Goal: Share content: Share content

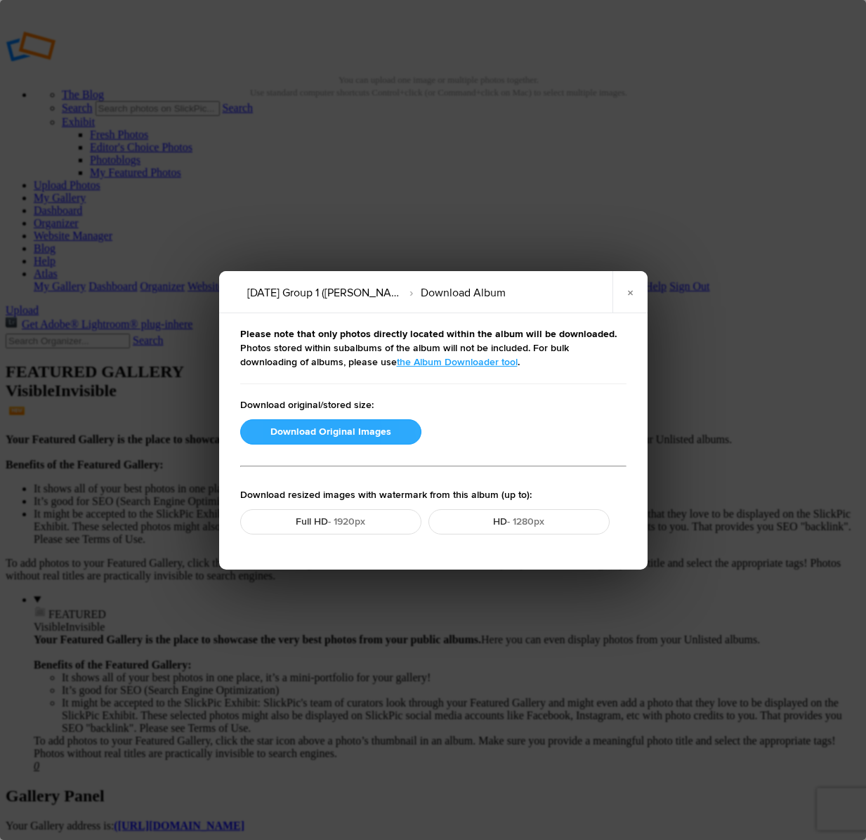
click at [357, 432] on button "Download Original Images" at bounding box center [330, 431] width 181 height 25
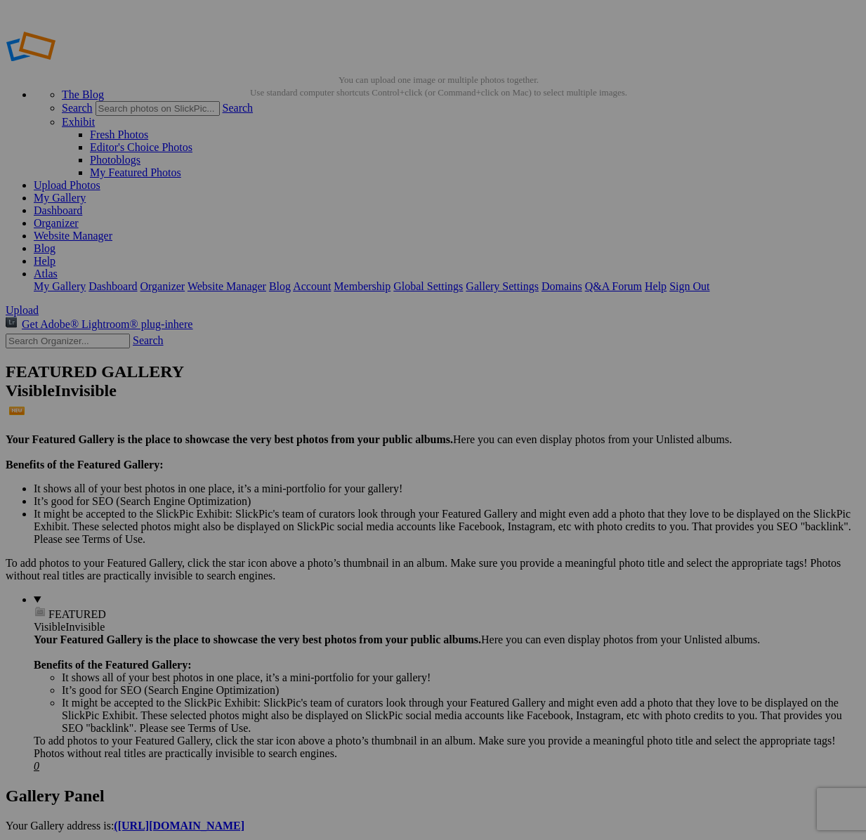
drag, startPoint x: 42, startPoint y: 256, endPoint x: 46, endPoint y: 413, distance: 157.3
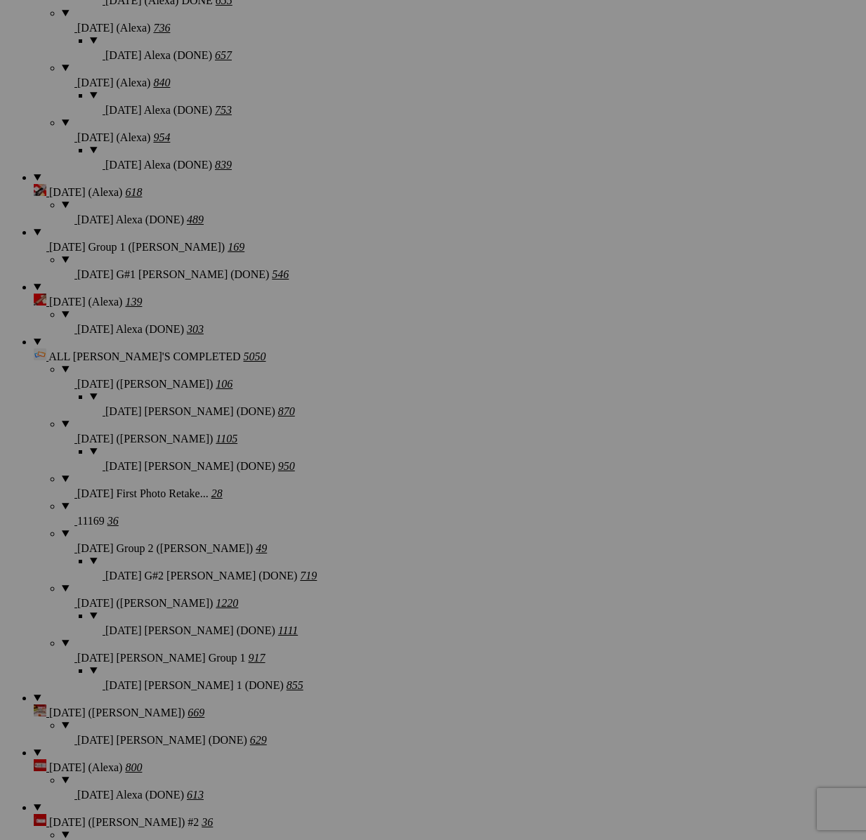
scroll to position [1549, 0]
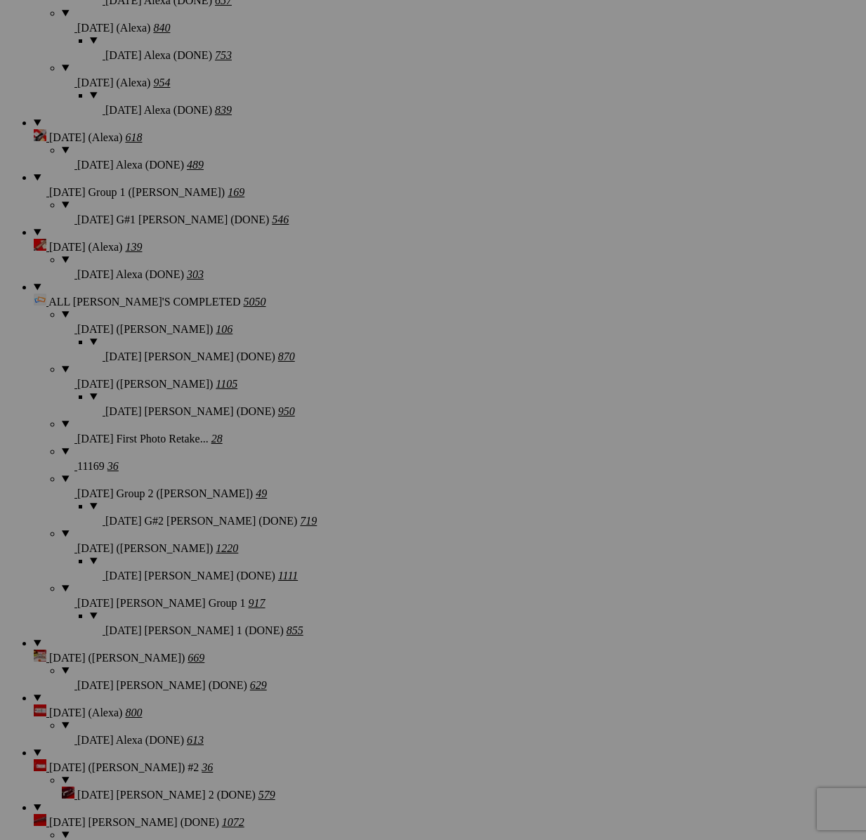
type textarea "<!-- SlickPic.com image hosting. HTML Bulk Share code Starts Here --> <div styl…"
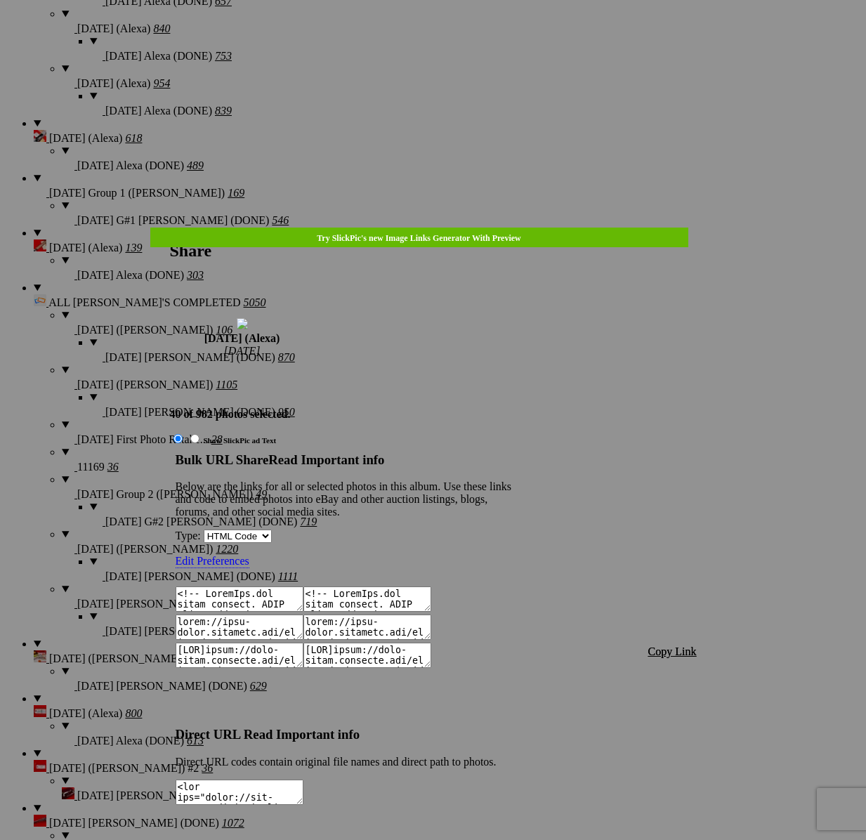
click at [683, 645] on span "Copy Link" at bounding box center [672, 651] width 48 height 12
drag, startPoint x: 446, startPoint y: 48, endPoint x: 442, endPoint y: 41, distance: 8.5
click at [446, 48] on div at bounding box center [433, 420] width 866 height 840
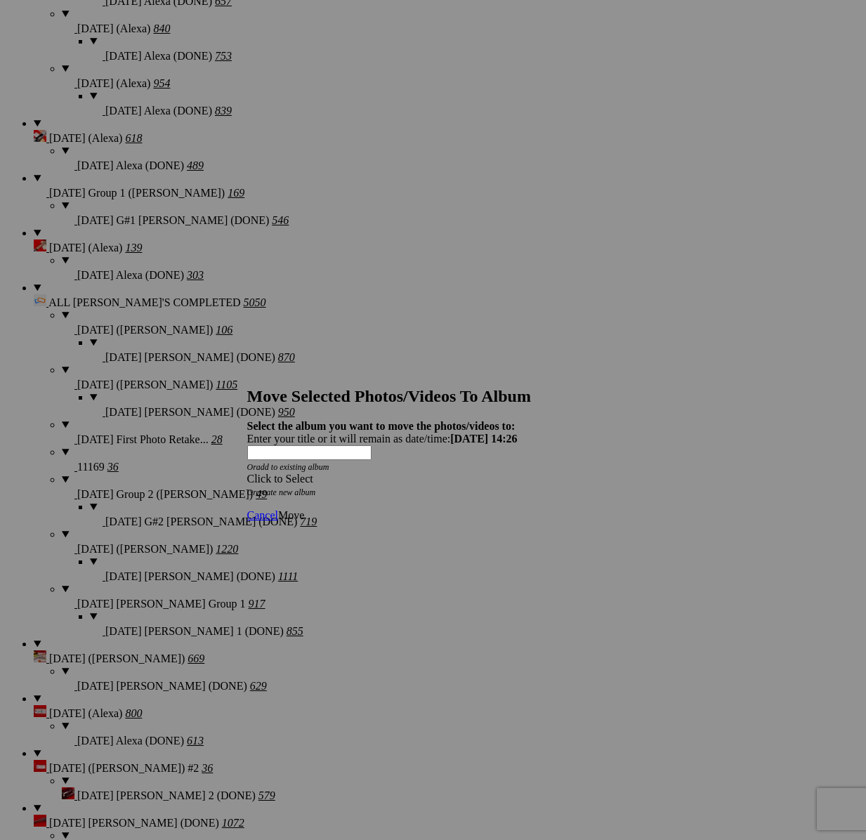
click at [518, 472] on div "Click to Select" at bounding box center [433, 478] width 372 height 13
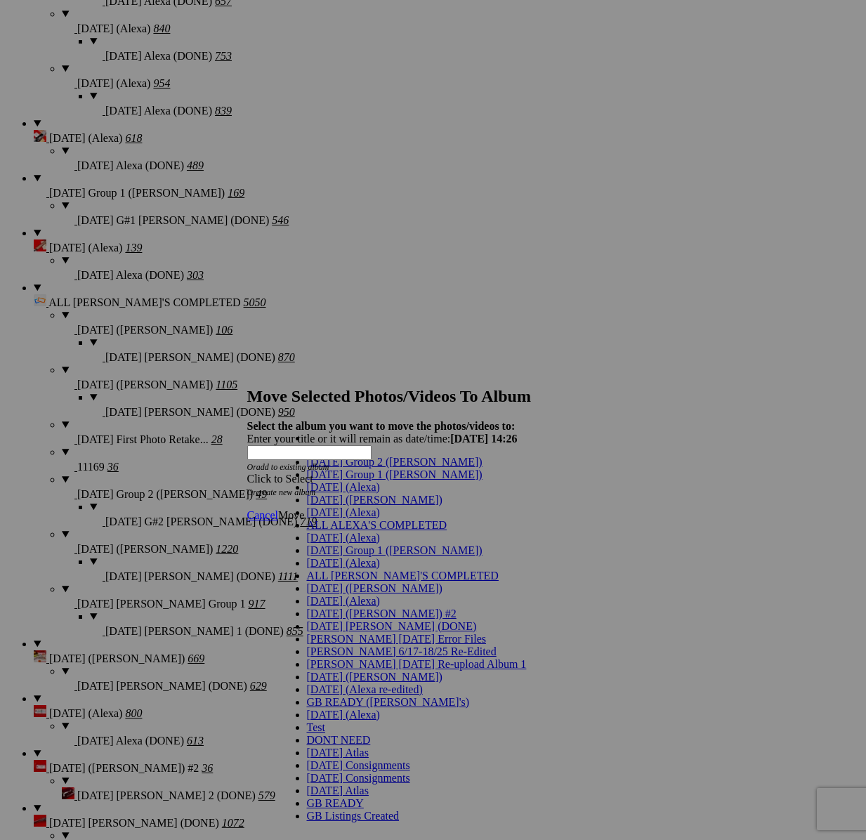
click at [380, 493] on link "[DATE] (Alexa)" at bounding box center [343, 487] width 73 height 12
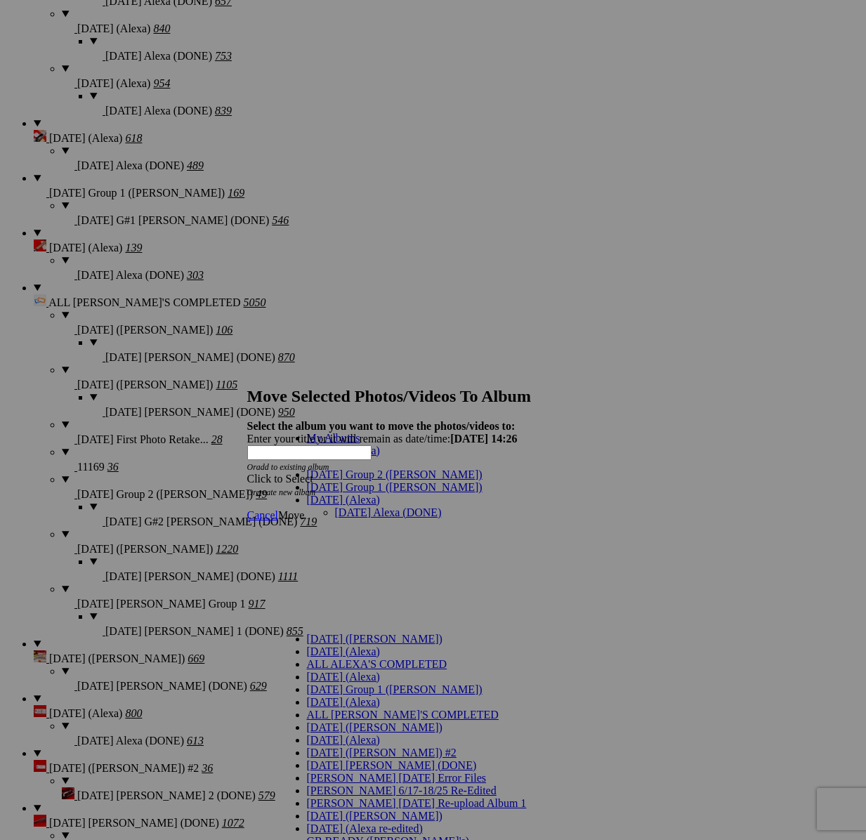
click at [362, 506] on link "[DATE] Alexa (DONE)" at bounding box center [388, 512] width 107 height 12
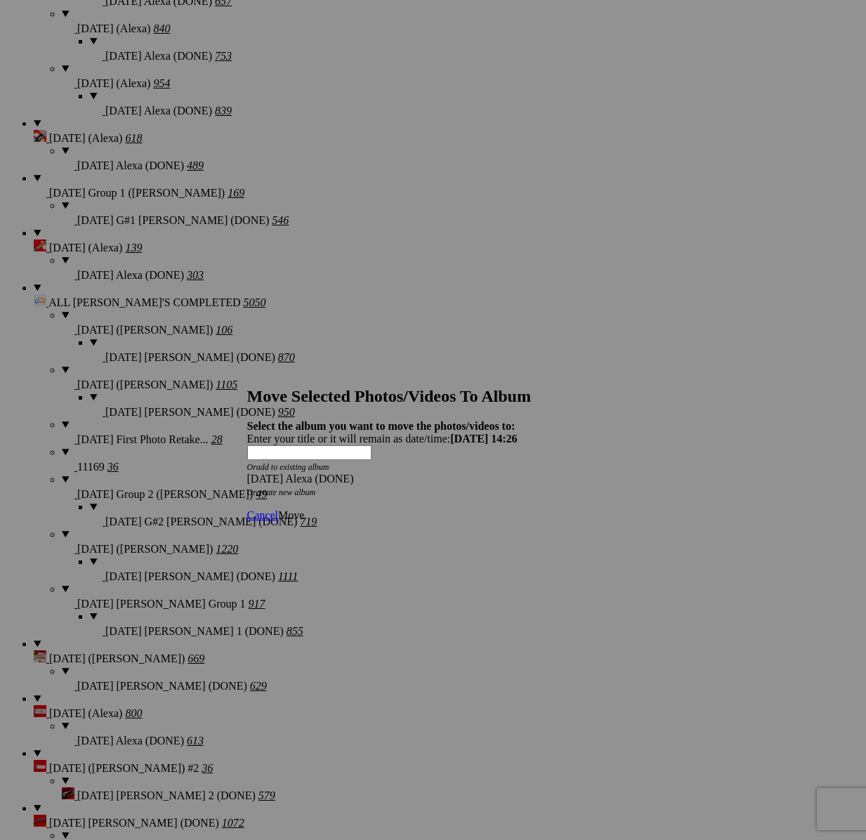
drag, startPoint x: 601, startPoint y: 490, endPoint x: 592, endPoint y: 490, distance: 9.1
click at [304, 509] on span "Move" at bounding box center [291, 515] width 26 height 12
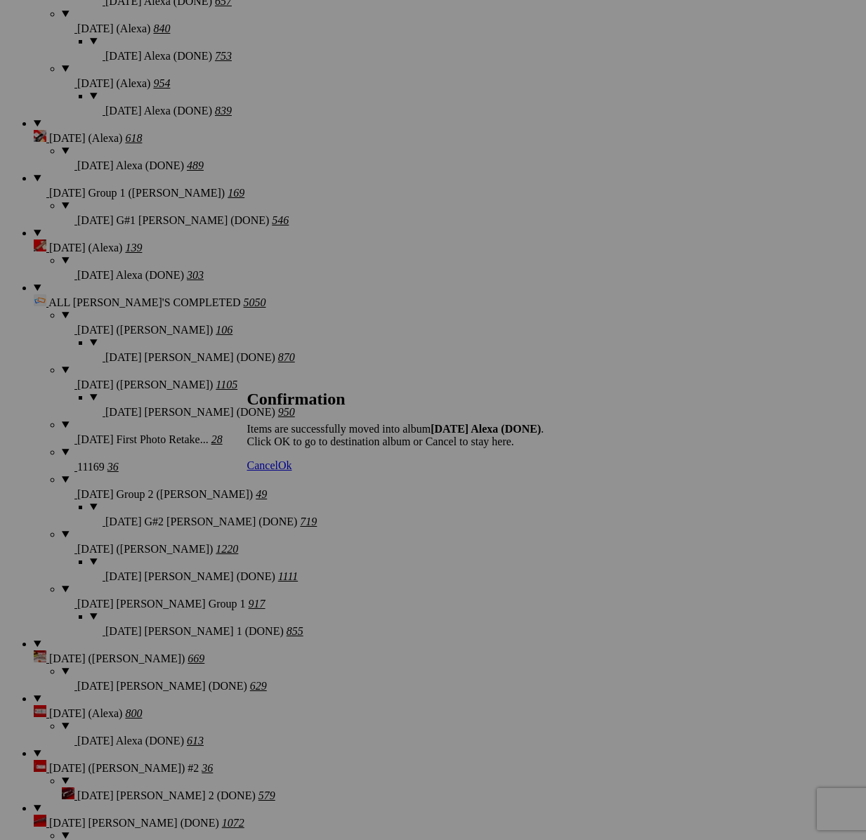
click at [278, 471] on span "Cancel" at bounding box center [262, 465] width 31 height 12
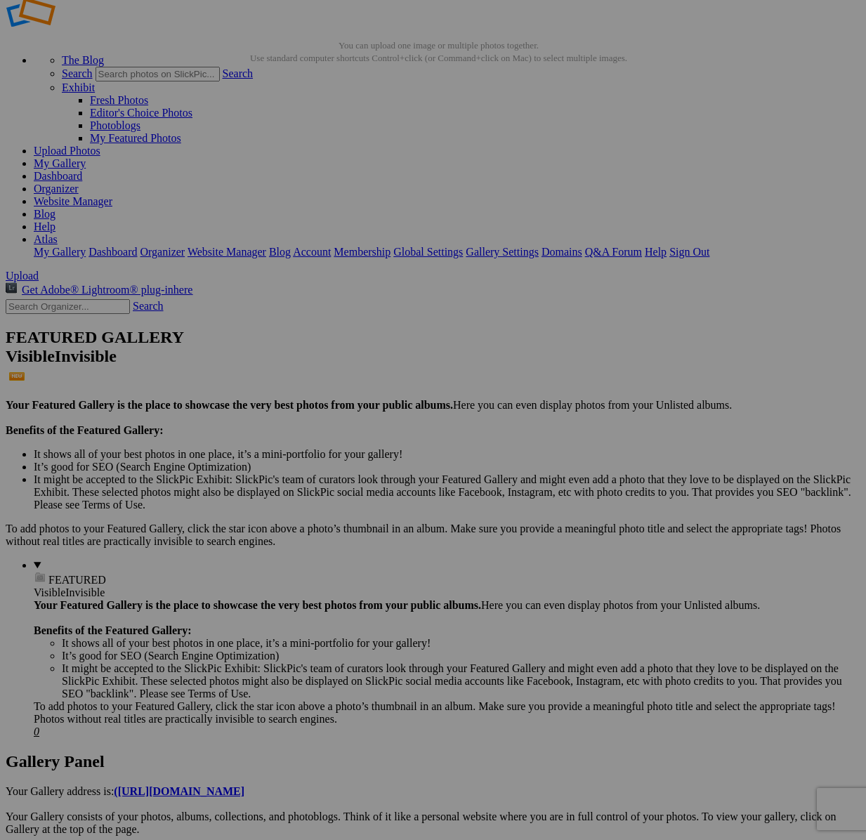
scroll to position [148, 0]
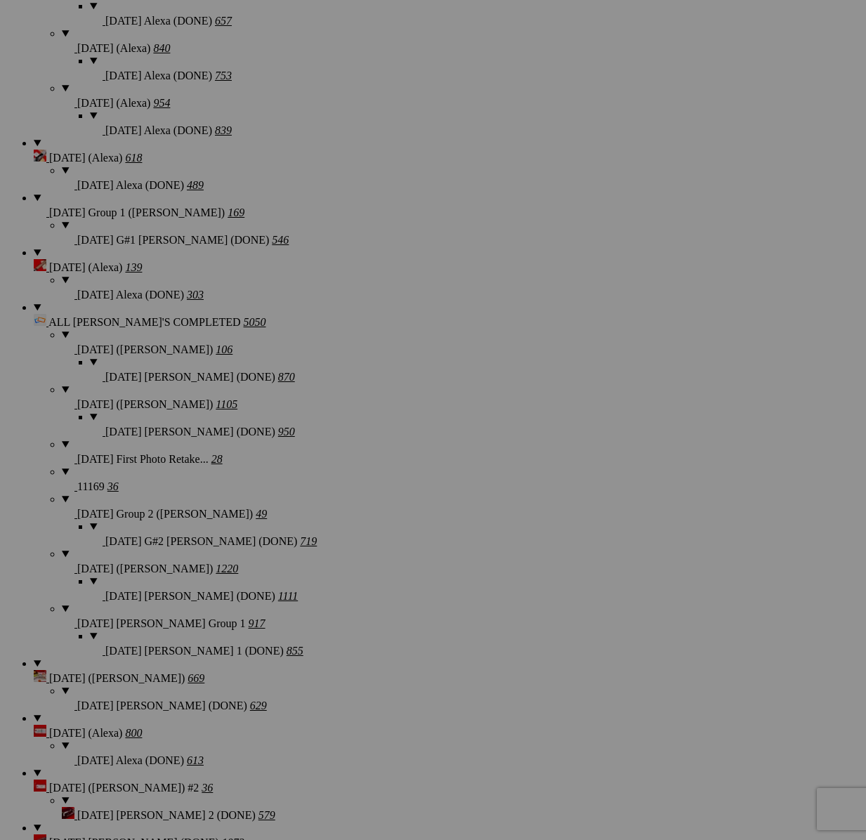
scroll to position [1778, 0]
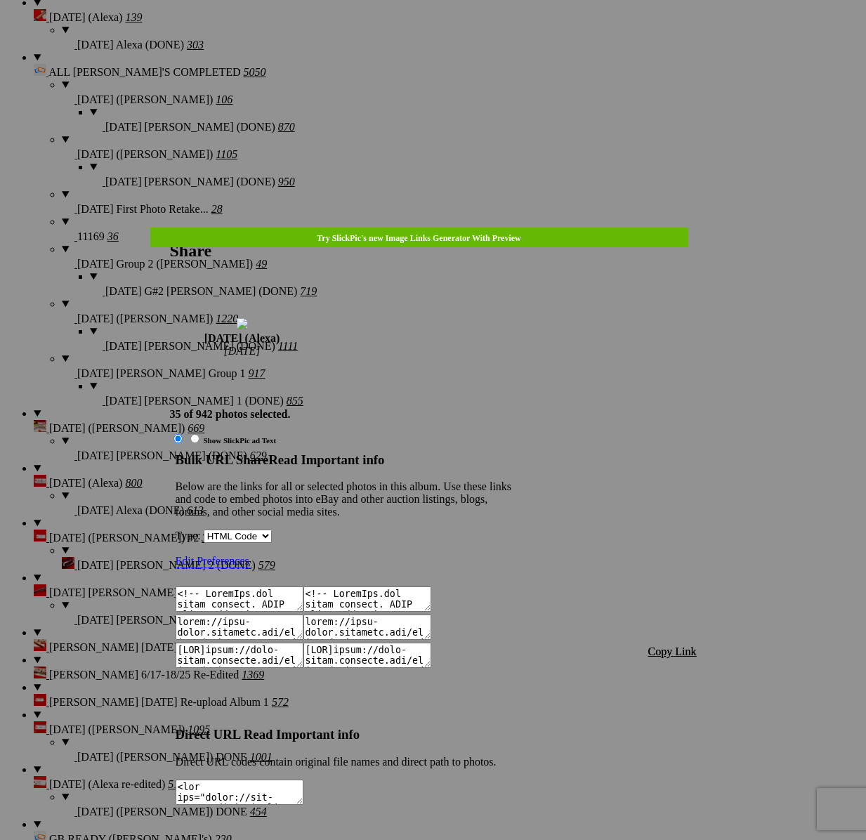
click at [680, 645] on span "Copy Link" at bounding box center [672, 651] width 48 height 12
click at [669, 645] on span "Copy Link" at bounding box center [672, 651] width 48 height 12
click at [441, 39] on div at bounding box center [433, 420] width 866 height 840
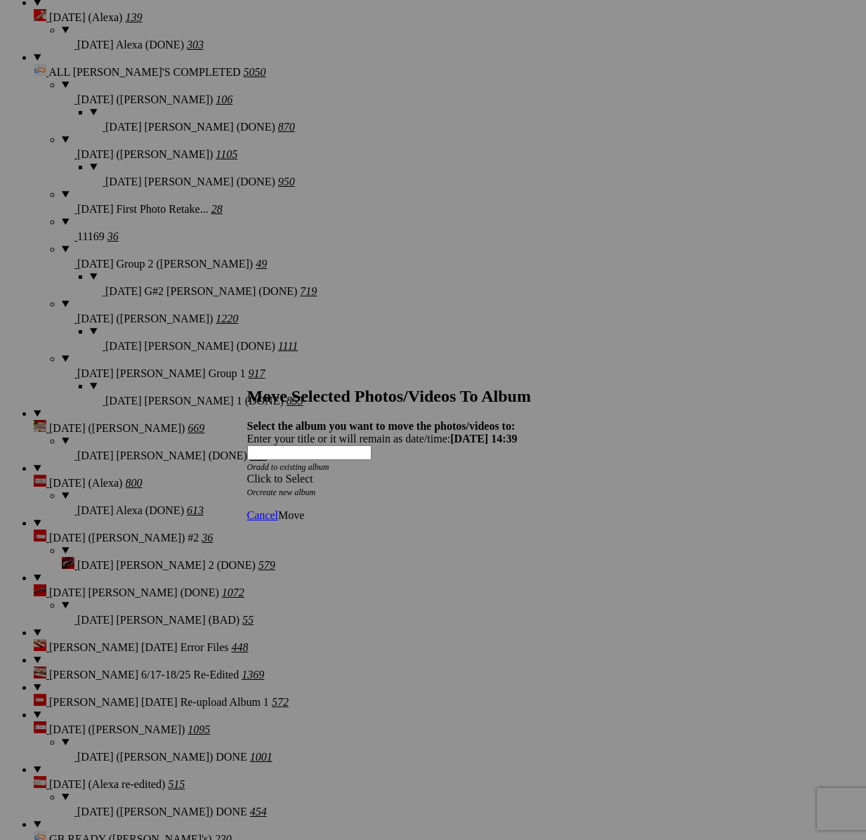
drag, startPoint x: 496, startPoint y: 435, endPoint x: 475, endPoint y: 442, distance: 22.9
click at [496, 472] on div "Click to Select" at bounding box center [433, 478] width 372 height 13
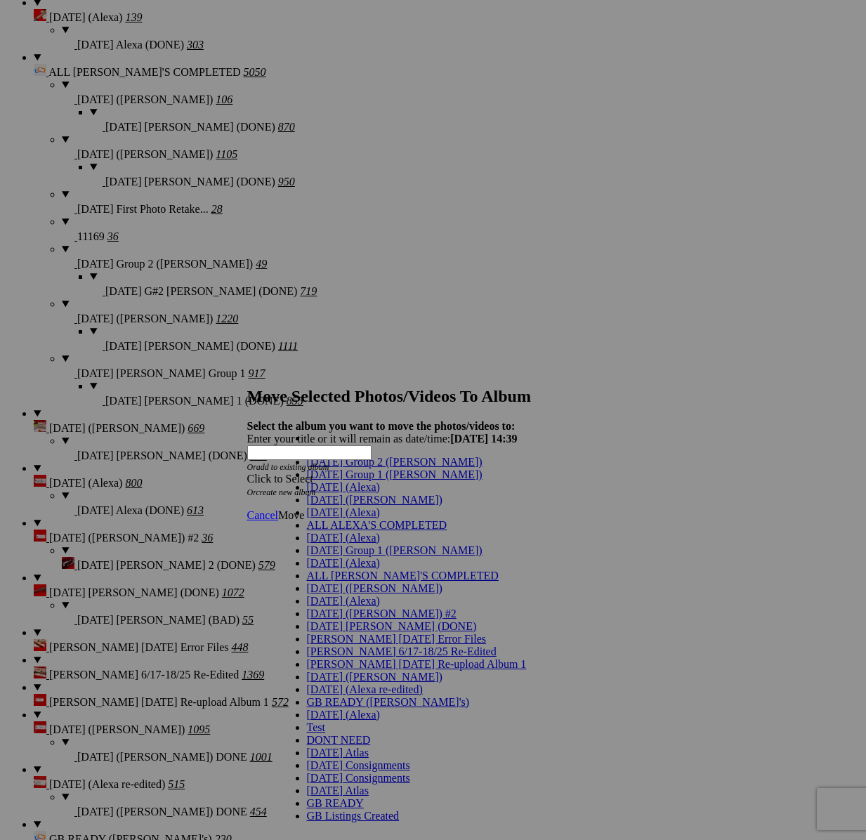
click at [339, 493] on span "[DATE] (Alexa)" at bounding box center [343, 487] width 73 height 12
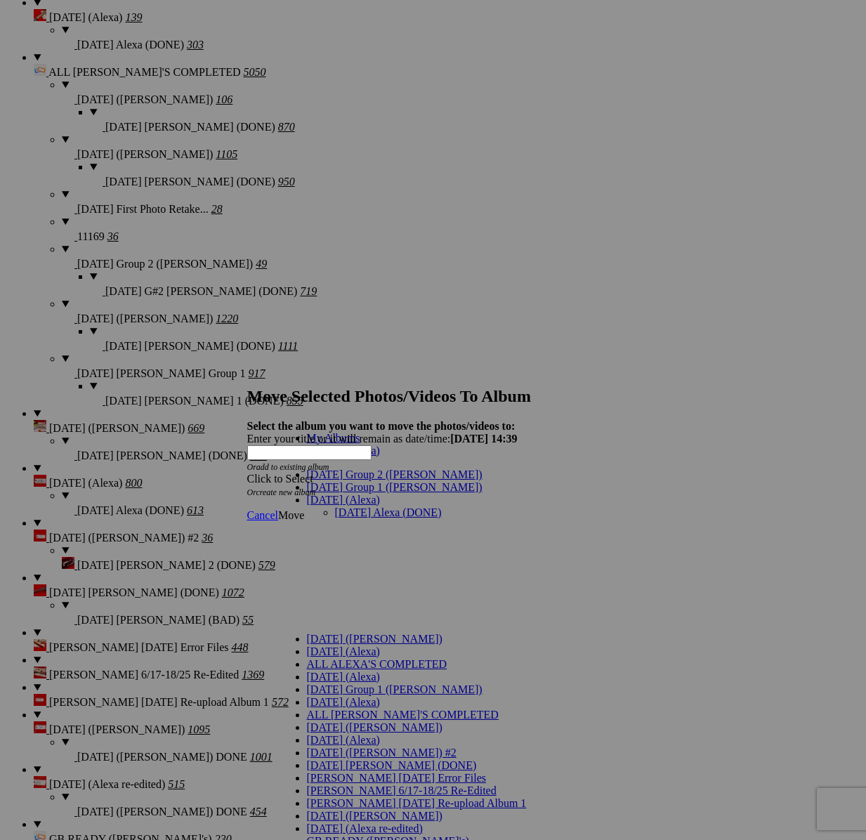
drag, startPoint x: 340, startPoint y: 489, endPoint x: 383, endPoint y: 487, distance: 42.8
click at [340, 506] on link "[DATE] Alexa (DONE)" at bounding box center [388, 512] width 107 height 12
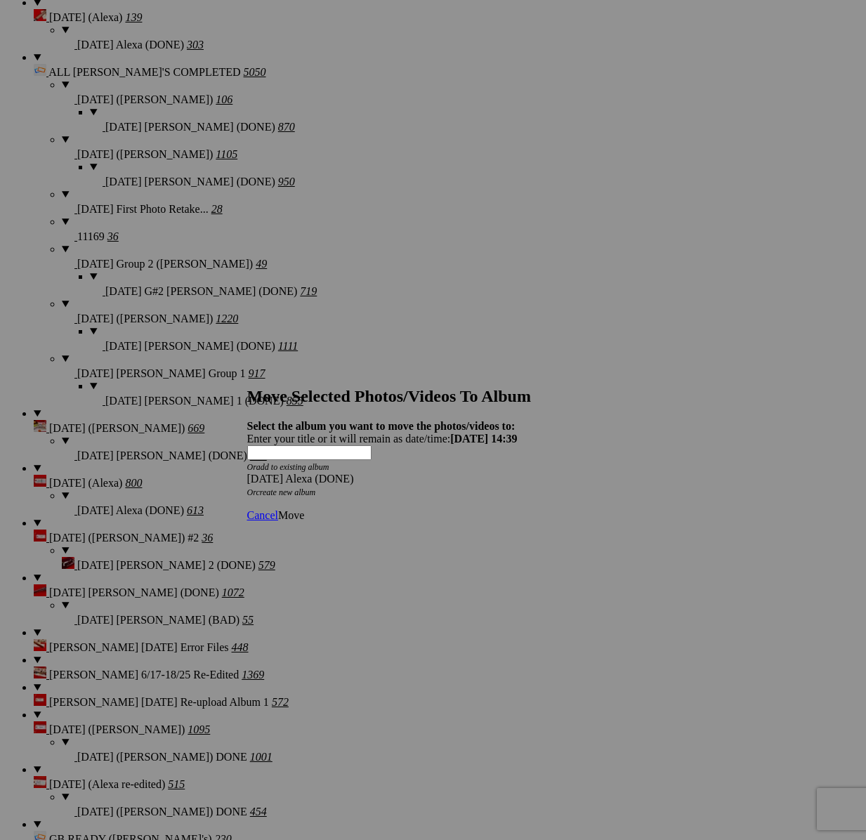
click at [304, 509] on link "Move" at bounding box center [291, 515] width 26 height 12
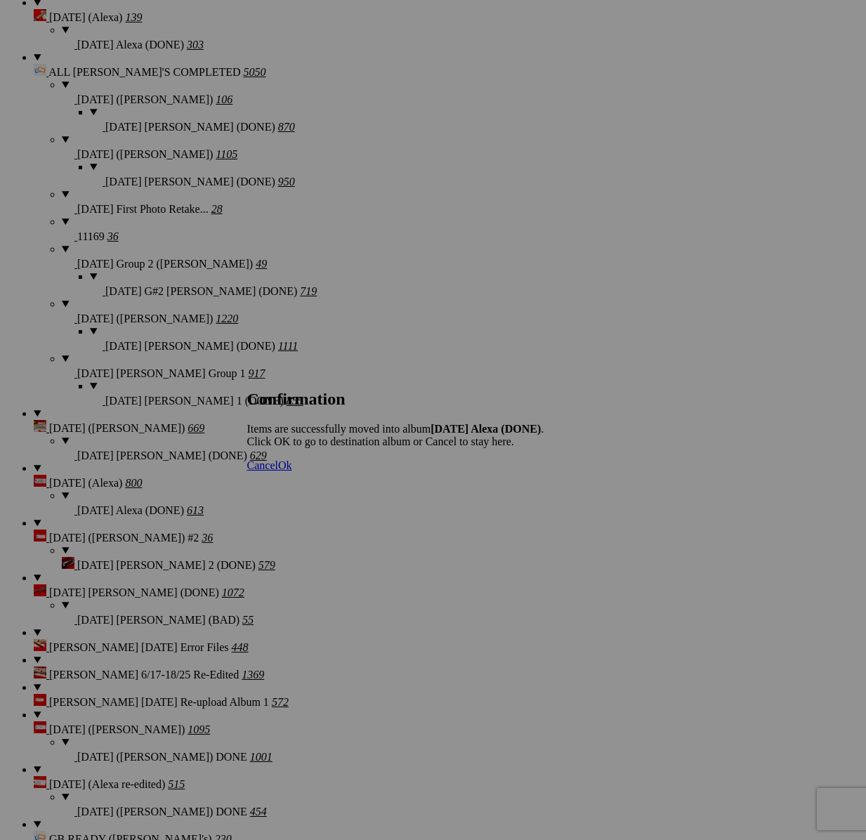
click at [278, 471] on span "Cancel" at bounding box center [262, 465] width 31 height 12
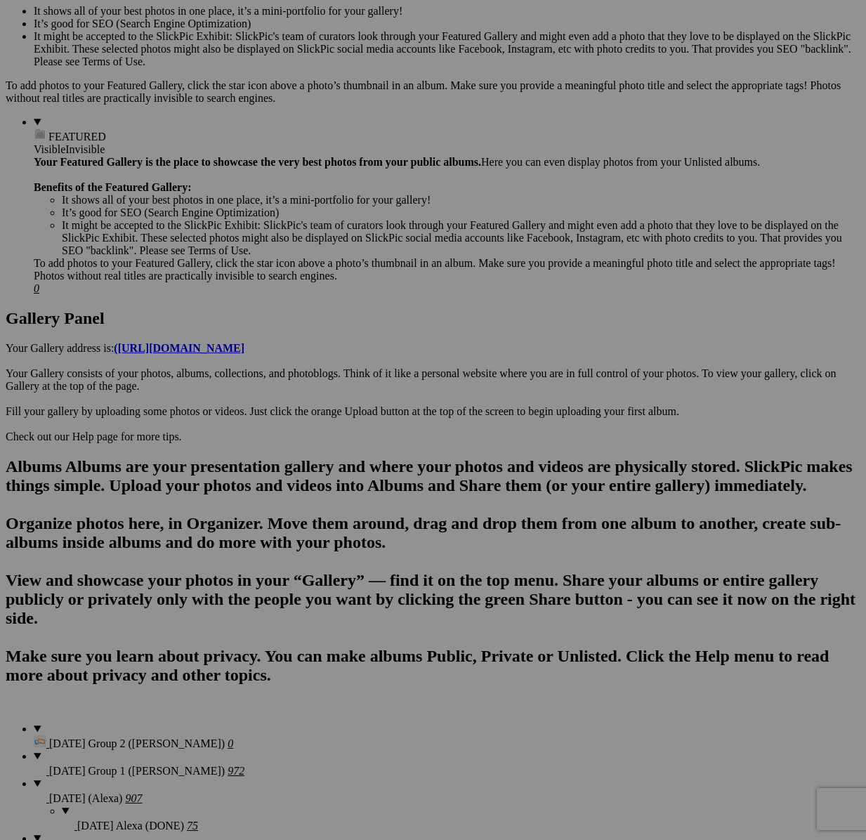
scroll to position [439, 0]
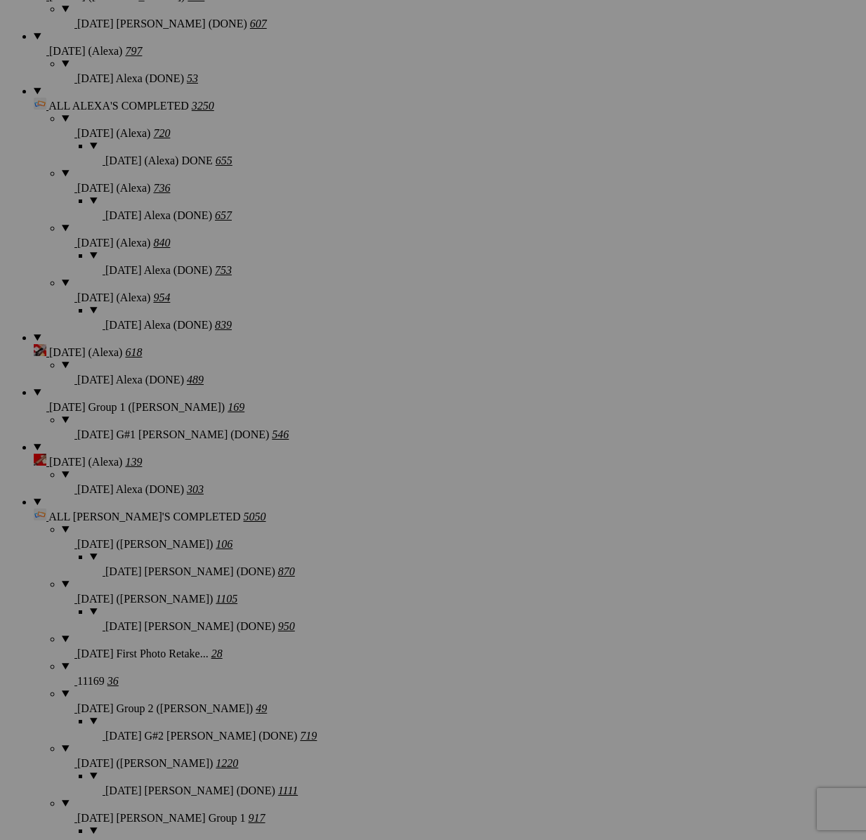
scroll to position [1335, 0]
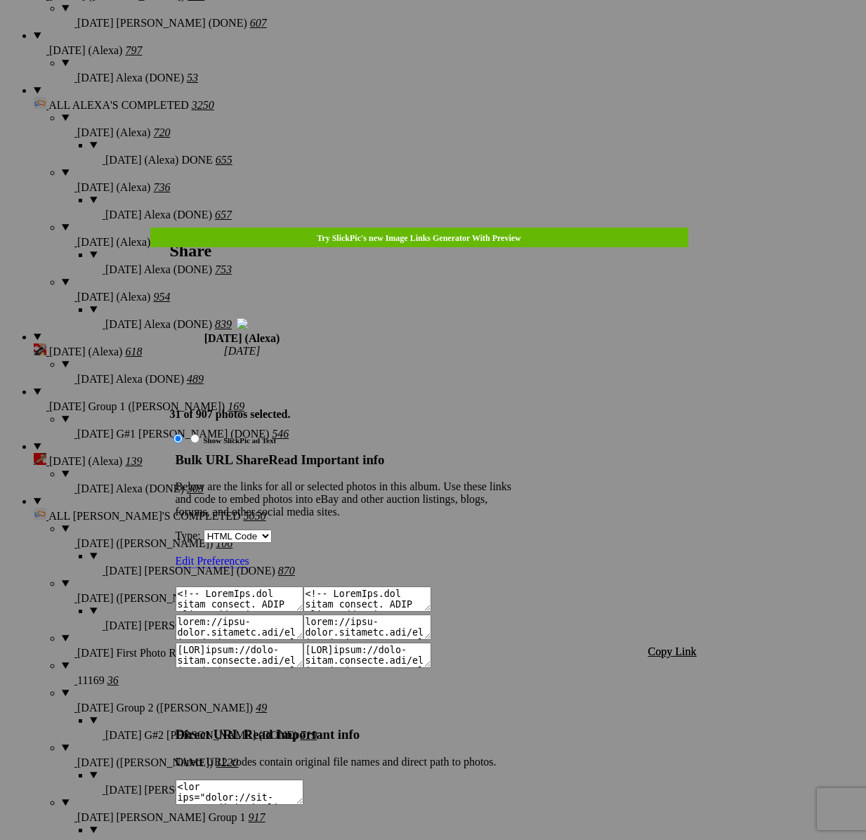
click at [667, 645] on span "Copy Link" at bounding box center [672, 651] width 48 height 12
click at [170, 227] on link at bounding box center [170, 227] width 0 height 0
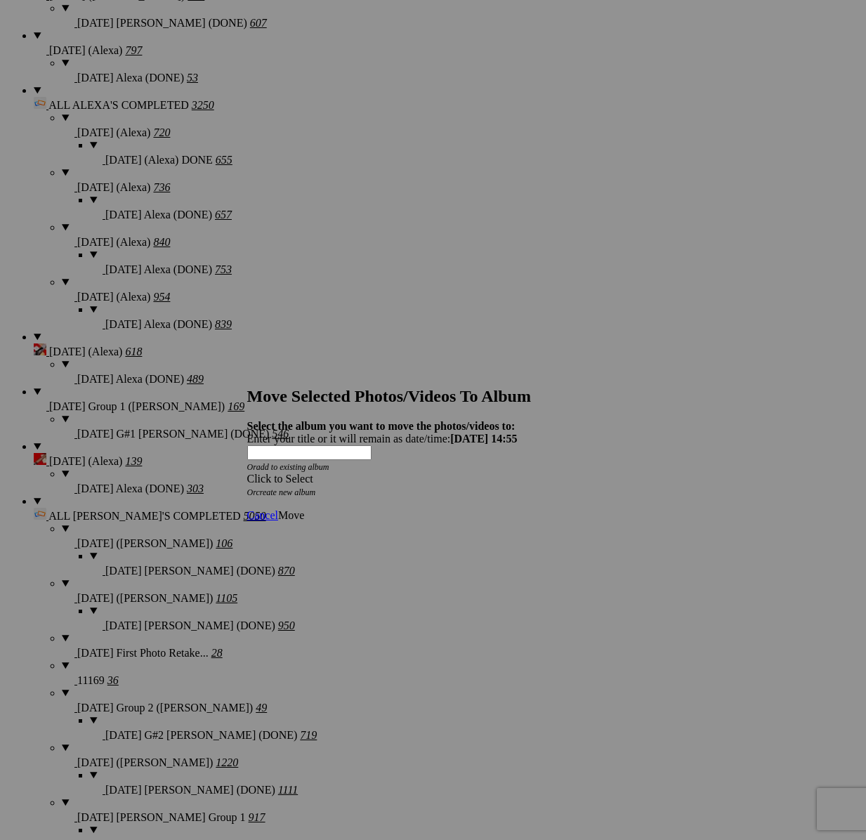
click at [505, 472] on div "Click to Select" at bounding box center [433, 478] width 372 height 13
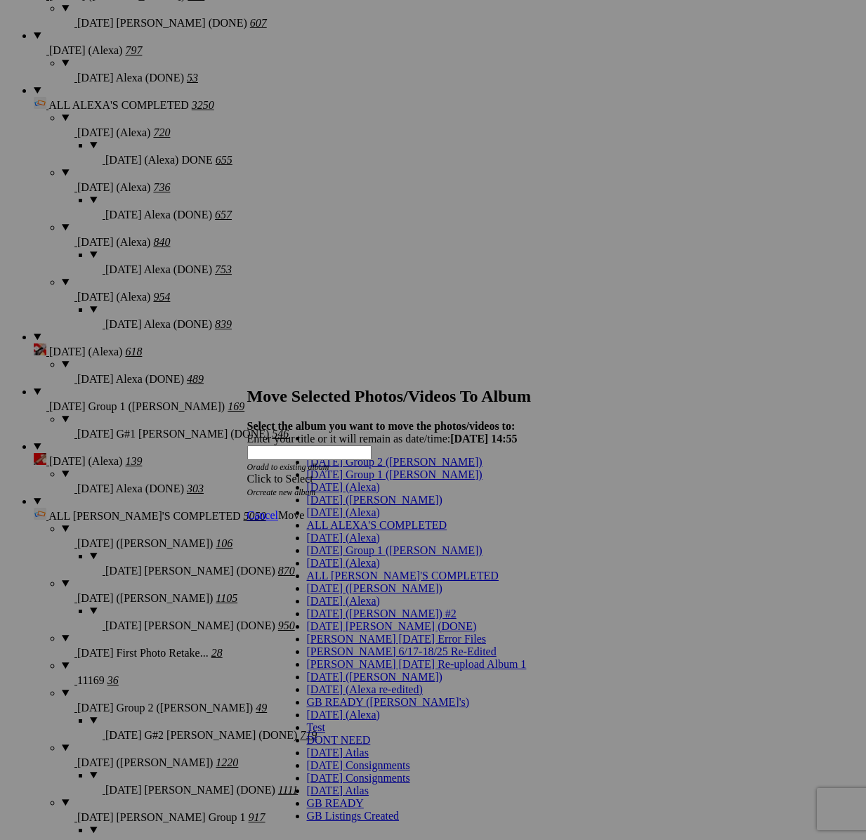
click at [345, 493] on link "[DATE] (Alexa)" at bounding box center [343, 487] width 73 height 12
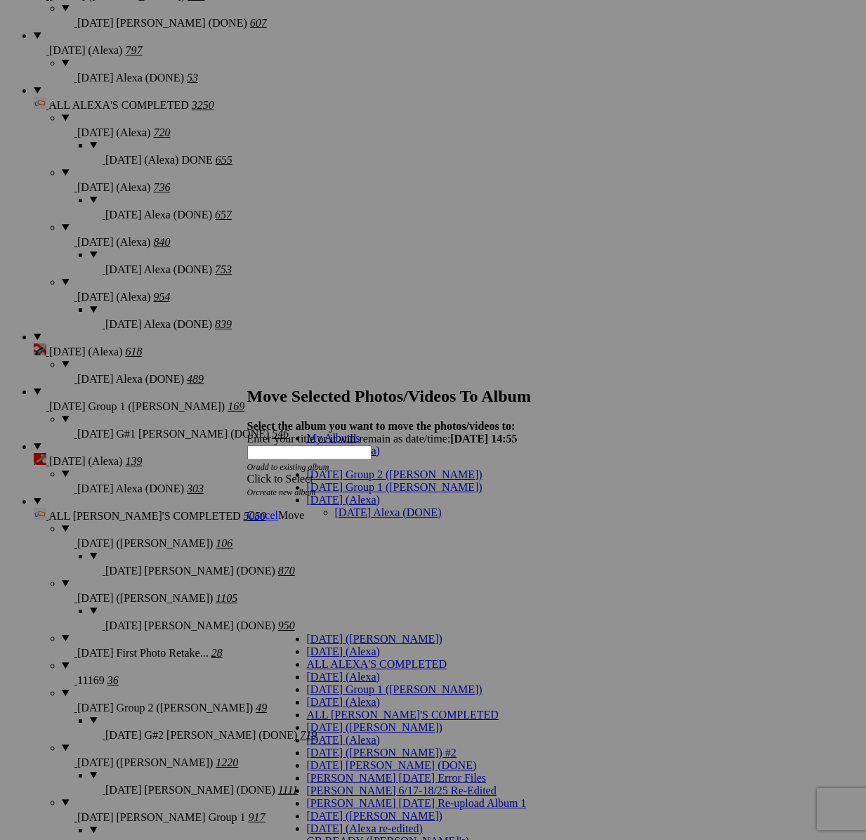
click at [348, 506] on link "[DATE] Alexa (DONE)" at bounding box center [388, 512] width 107 height 12
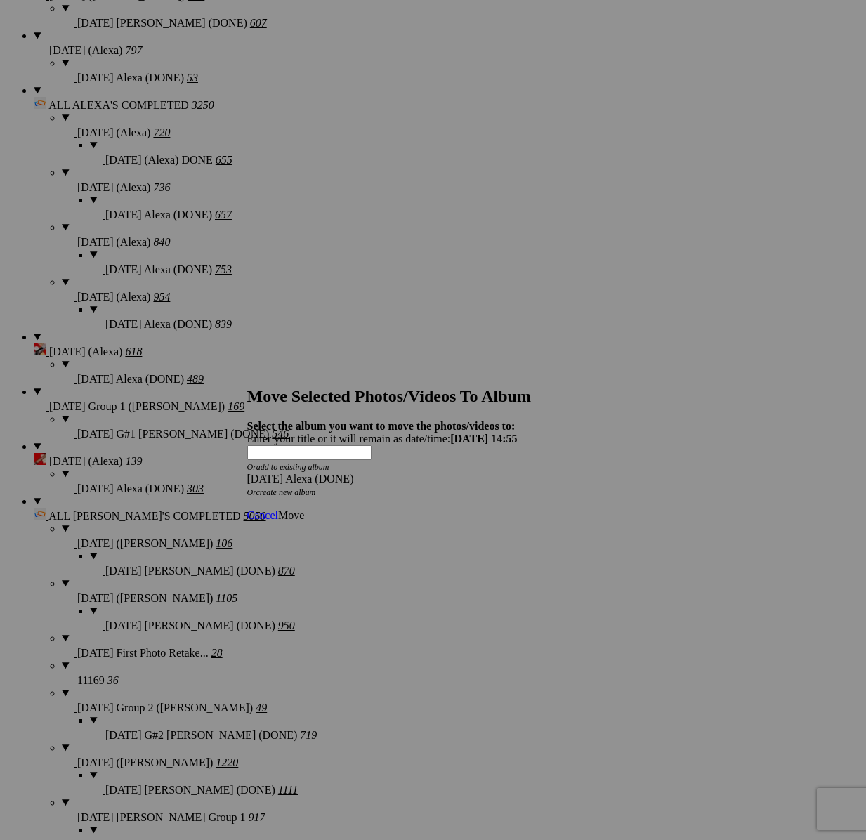
click at [304, 509] on span "Move" at bounding box center [291, 515] width 26 height 12
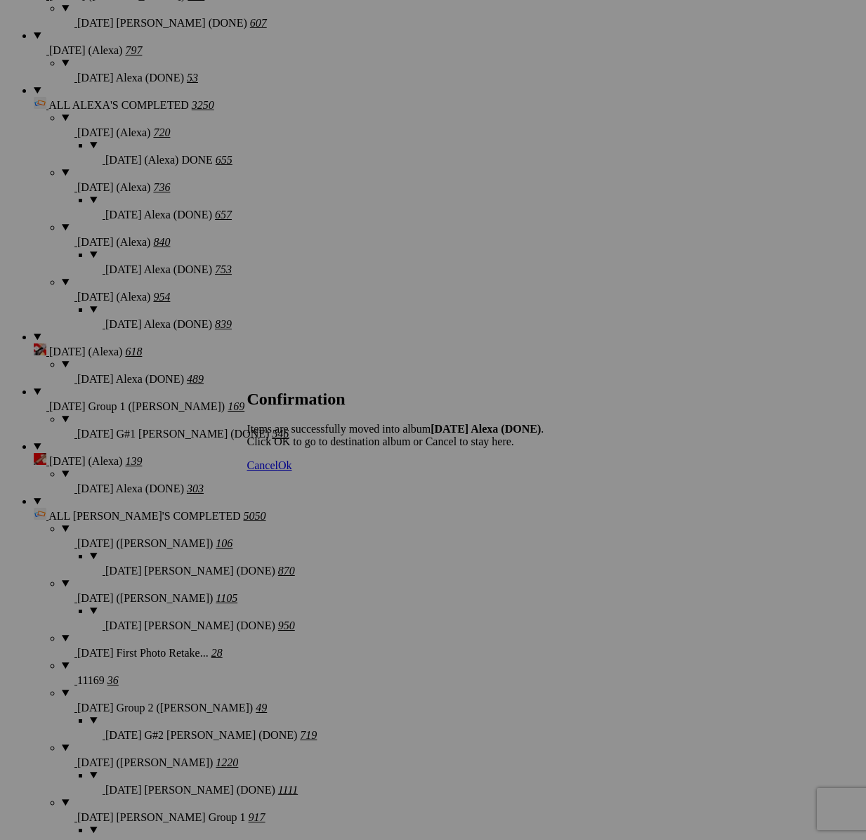
click at [278, 471] on span "Cancel" at bounding box center [262, 465] width 31 height 12
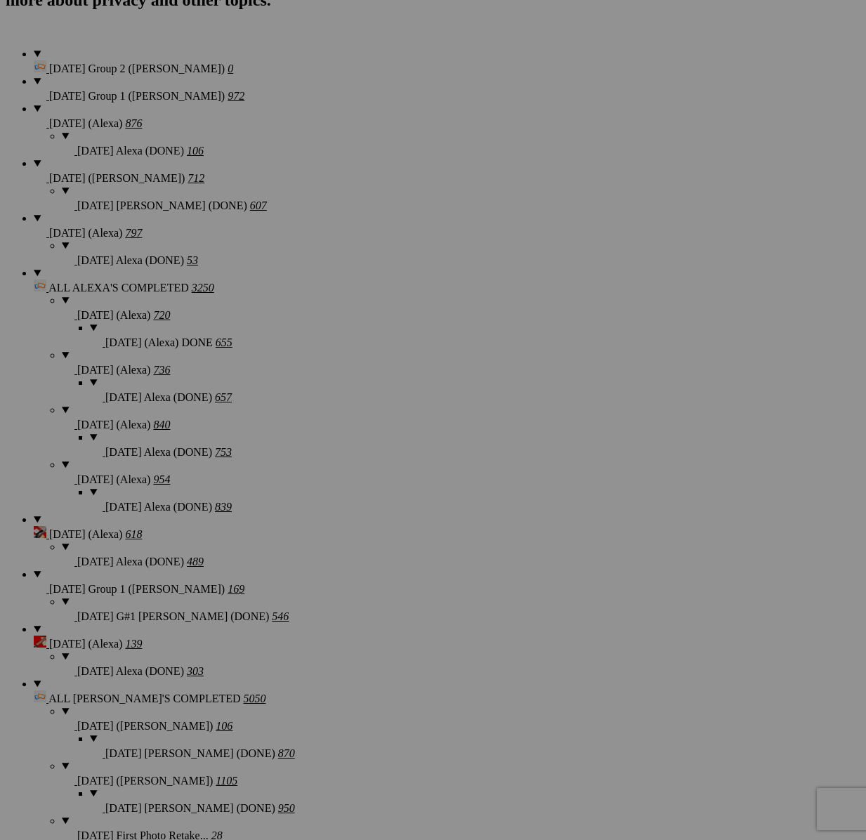
scroll to position [2283, 0]
